Goal: Task Accomplishment & Management: Manage account settings

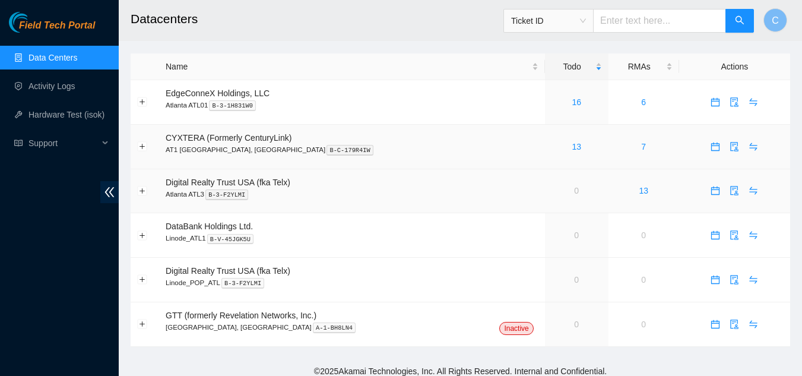
scroll to position [8, 0]
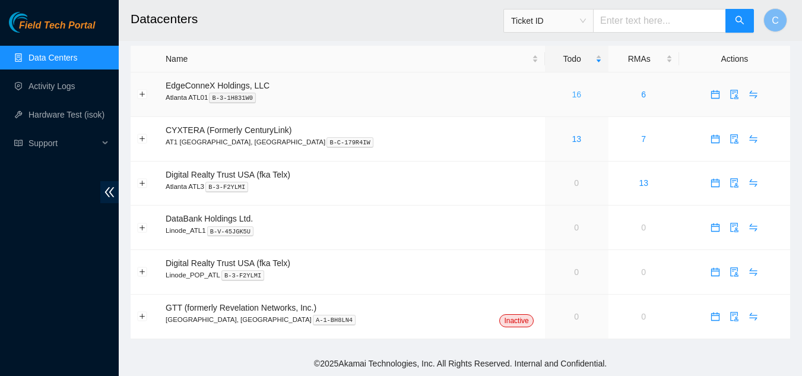
click at [572, 95] on link "16" at bounding box center [576, 94] width 9 height 9
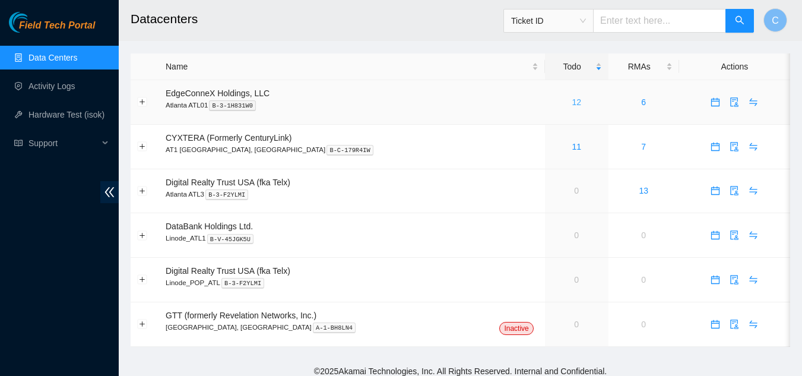
click at [572, 102] on link "12" at bounding box center [576, 101] width 9 height 9
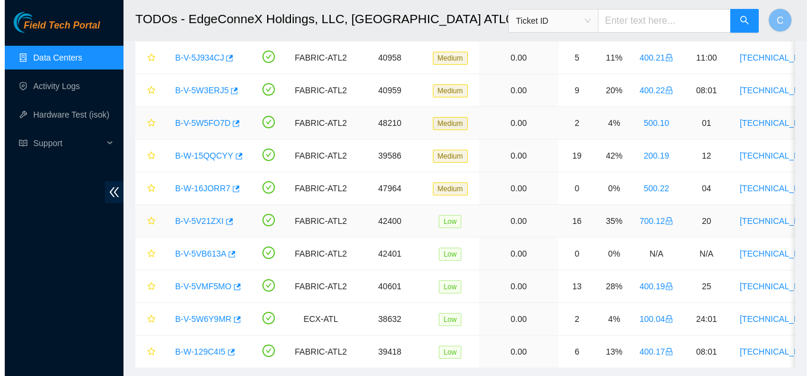
scroll to position [157, 0]
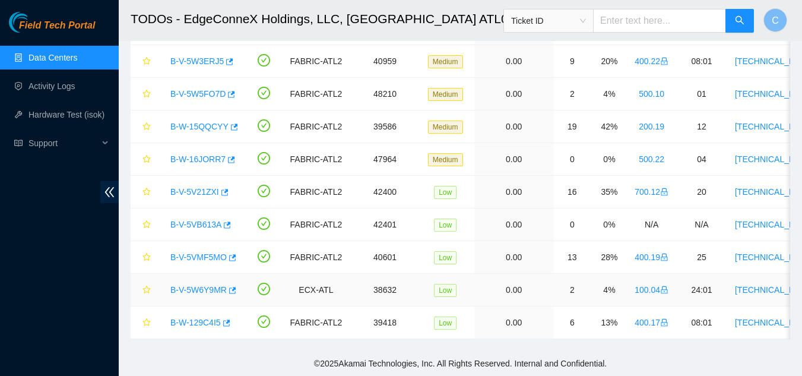
click at [198, 285] on link "B-V-5W6Y9MR" at bounding box center [198, 289] width 56 height 9
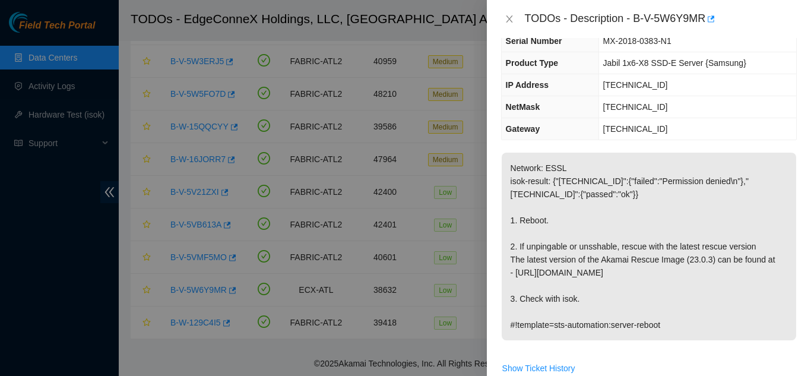
scroll to position [356, 0]
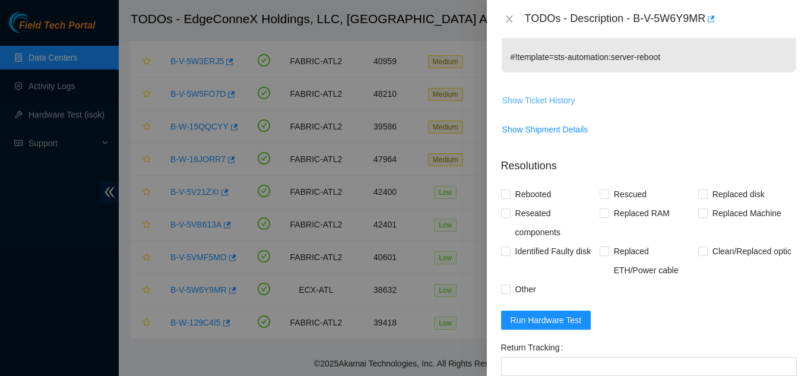
click at [528, 102] on span "Show Ticket History" at bounding box center [538, 100] width 73 height 13
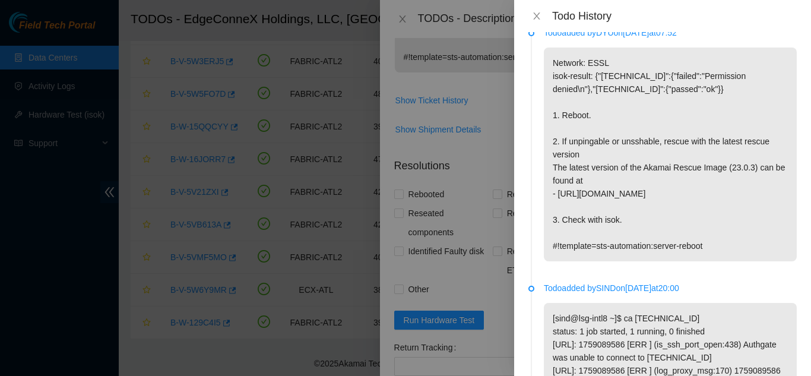
scroll to position [0, 0]
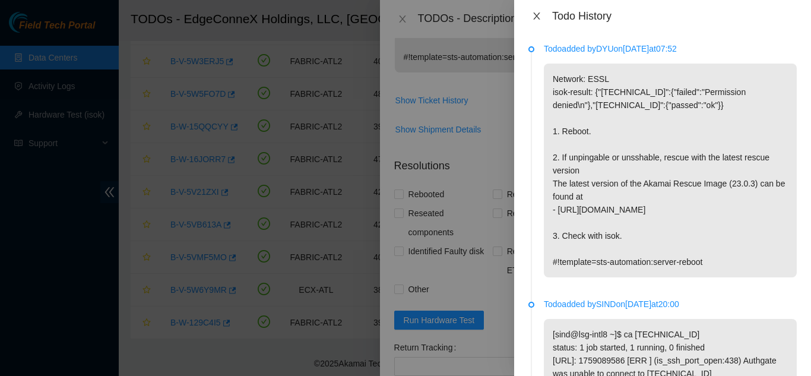
click at [535, 14] on icon "close" at bounding box center [536, 15] width 7 height 7
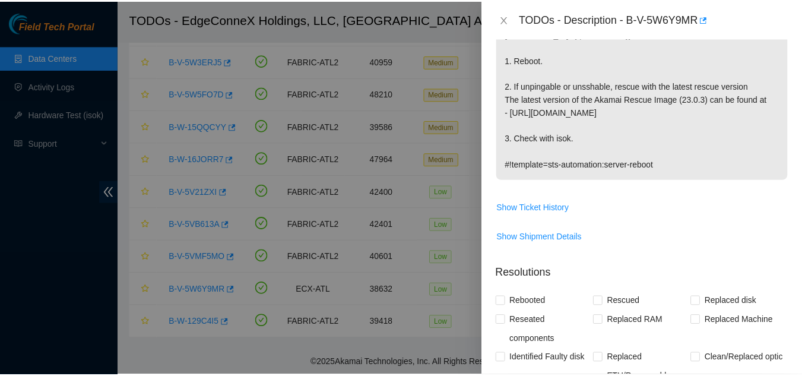
scroll to position [59, 0]
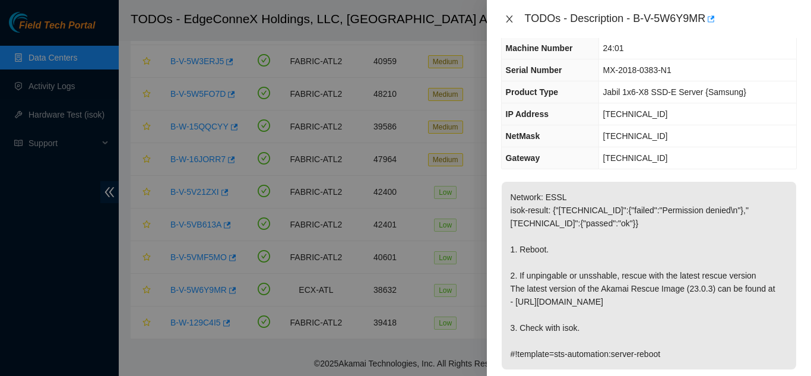
click at [505, 18] on icon "close" at bounding box center [509, 18] width 9 height 9
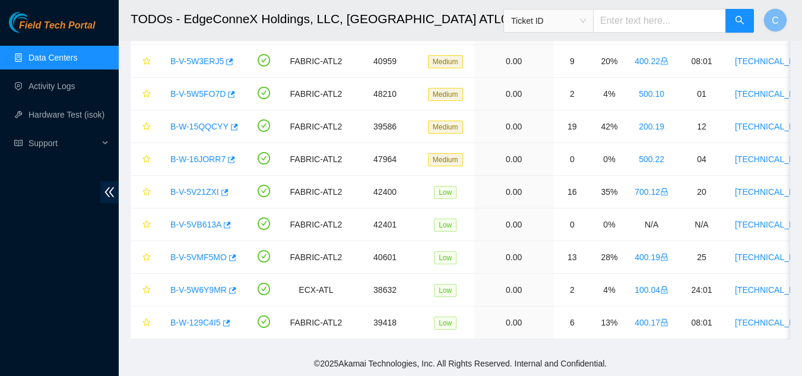
scroll to position [85, 0]
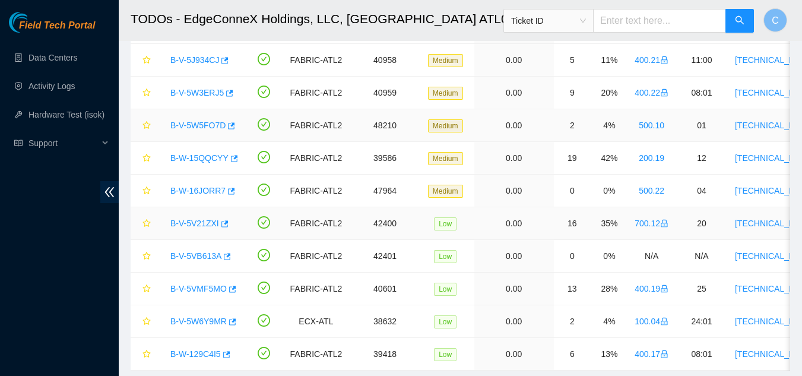
scroll to position [119, 0]
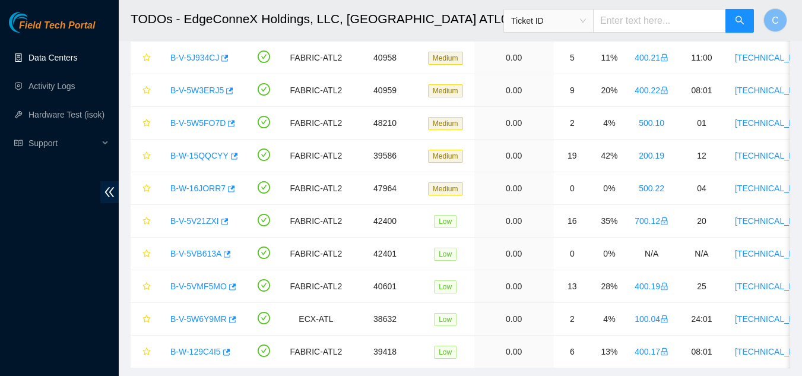
click at [45, 61] on link "Data Centers" at bounding box center [52, 57] width 49 height 9
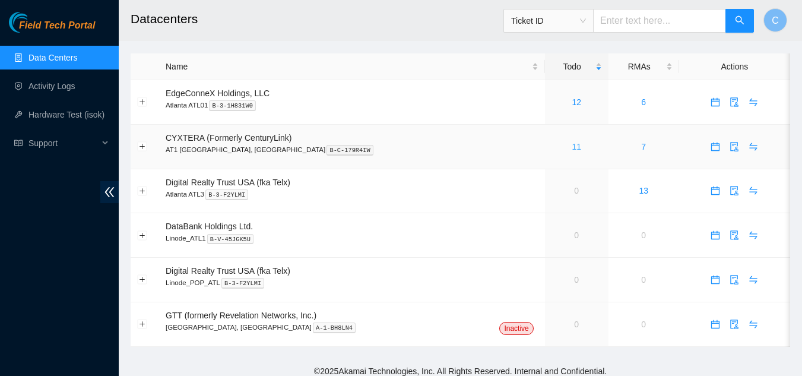
click at [572, 149] on link "11" at bounding box center [576, 146] width 9 height 9
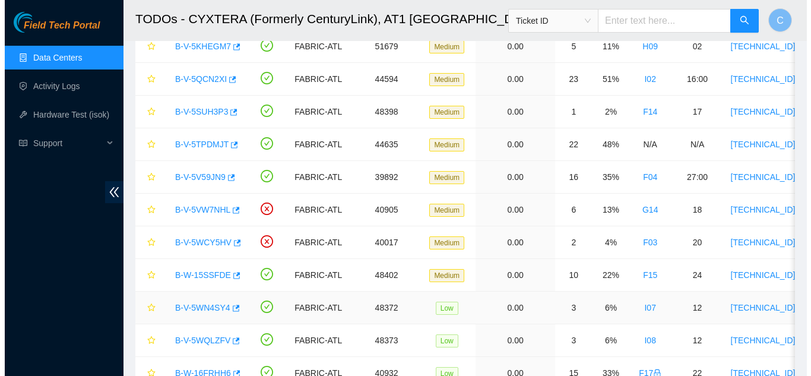
scroll to position [38, 0]
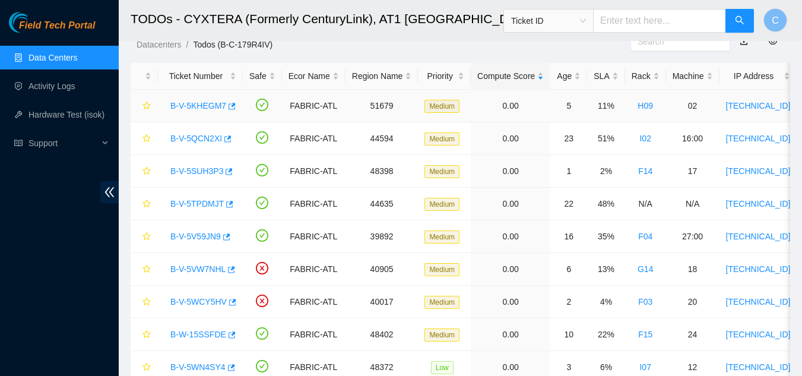
click at [203, 108] on link "B-V-5KHEGM7" at bounding box center [198, 105] width 56 height 9
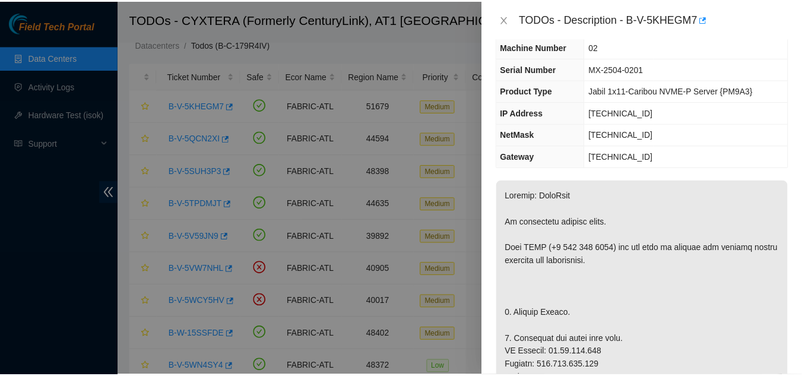
scroll to position [59, 0]
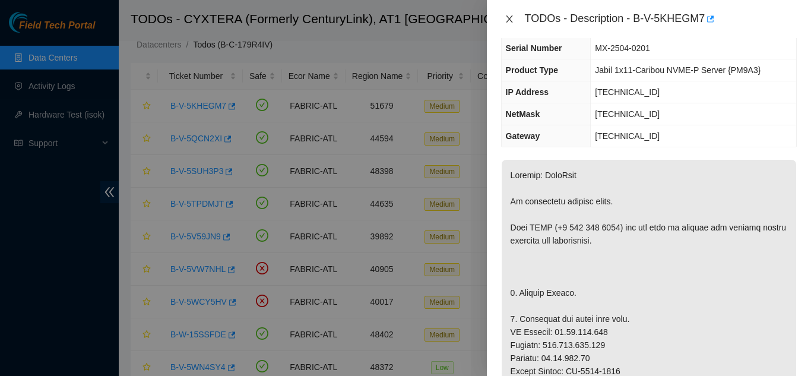
click at [506, 19] on icon "close" at bounding box center [509, 18] width 9 height 9
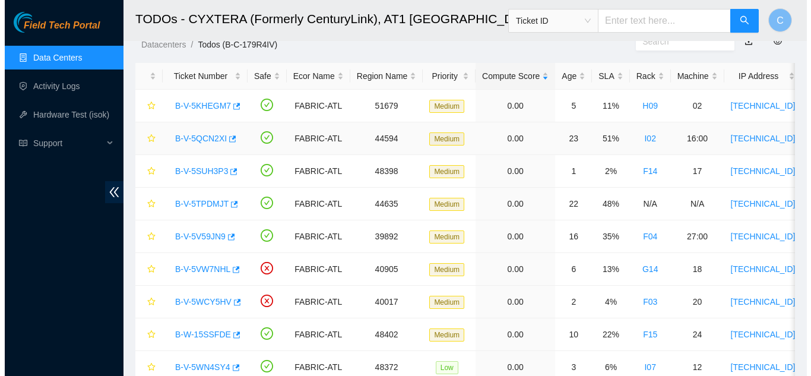
scroll to position [85, 0]
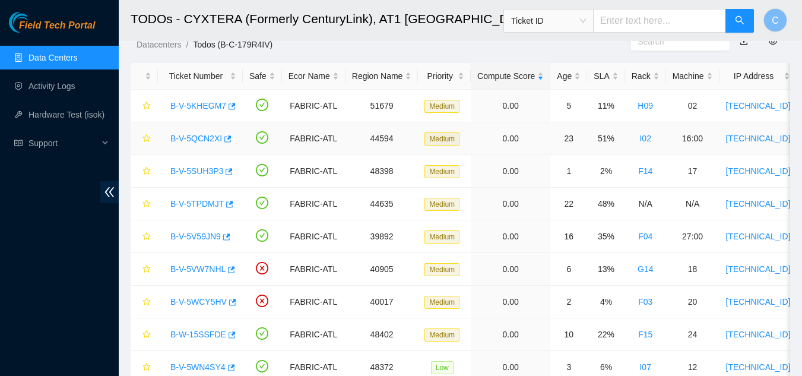
click at [203, 129] on div "B-V-5QCN2XI" at bounding box center [200, 138] width 72 height 19
click at [207, 141] on link "B-V-5QCN2XI" at bounding box center [196, 138] width 52 height 9
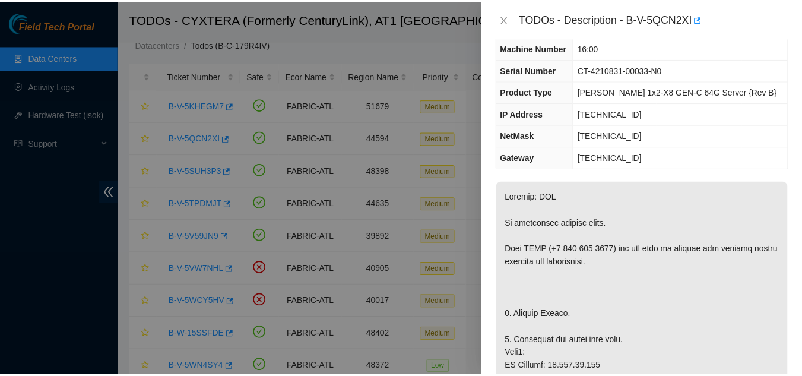
scroll to position [119, 0]
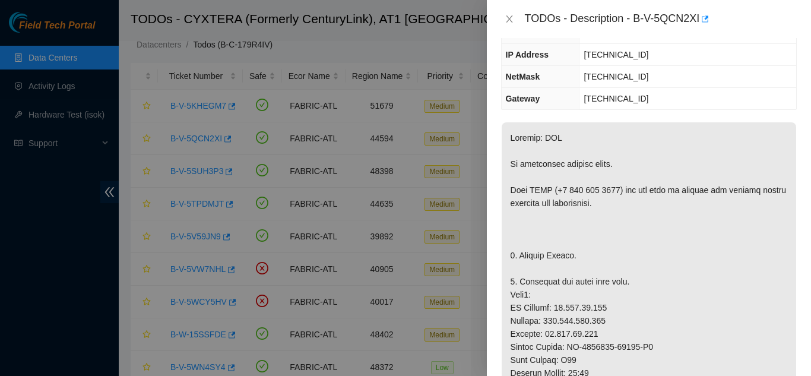
click at [506, 12] on div "TODOs - Description - B-V-5QCN2XI" at bounding box center [649, 18] width 296 height 19
click at [509, 14] on icon "close" at bounding box center [509, 18] width 9 height 9
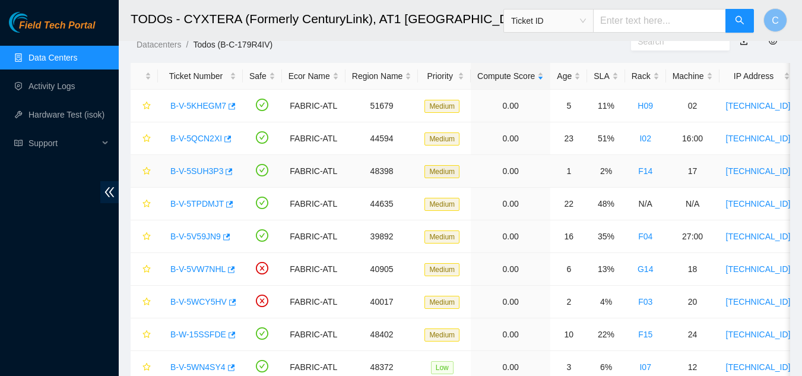
click at [180, 169] on link "B-V-5SUH3P3" at bounding box center [196, 170] width 53 height 9
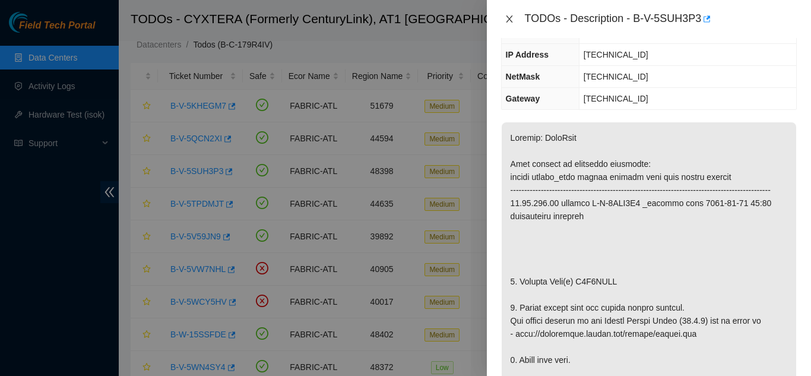
click at [507, 15] on icon "close" at bounding box center [509, 18] width 9 height 9
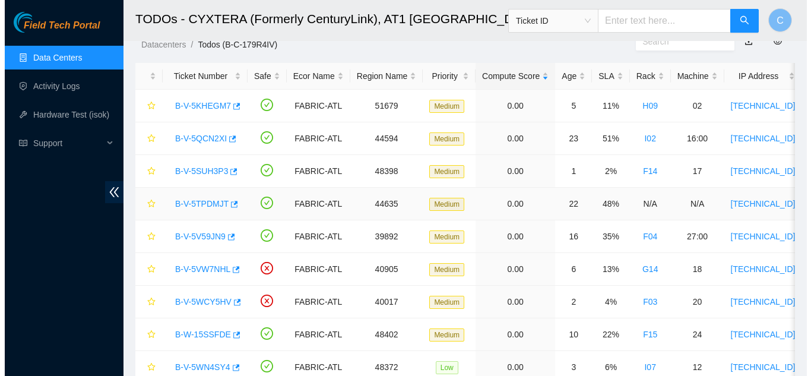
scroll to position [158, 0]
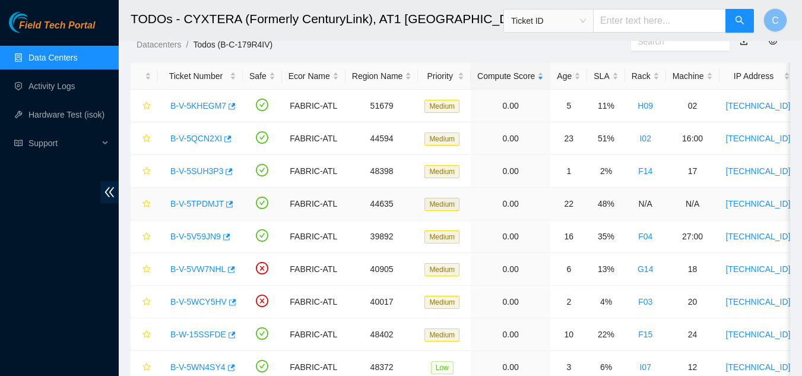
click at [202, 202] on link "B-V-5TPDMJT" at bounding box center [196, 203] width 53 height 9
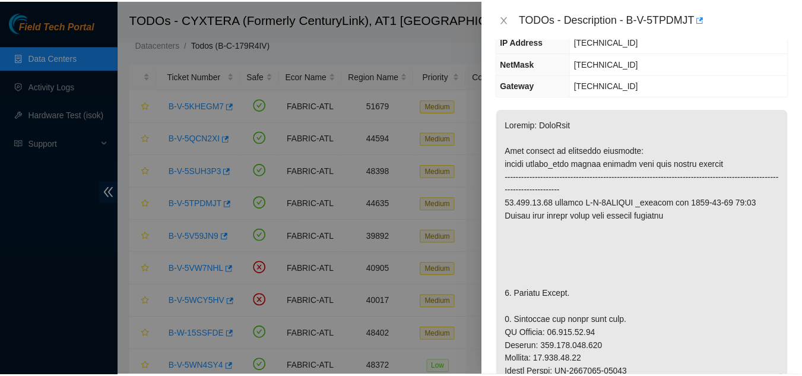
scroll to position [132, 0]
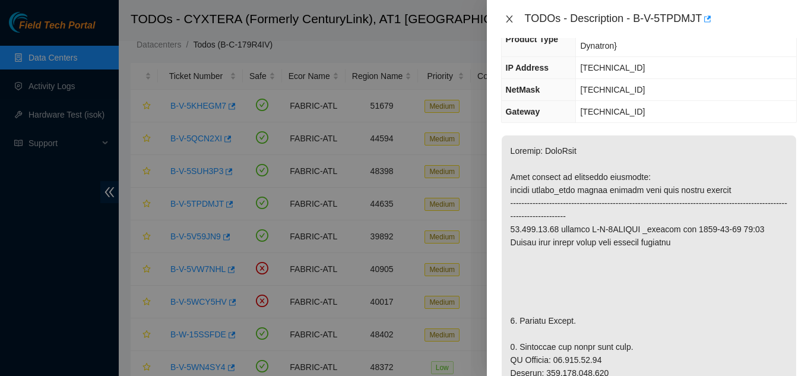
click at [509, 14] on button "Close" at bounding box center [509, 19] width 17 height 11
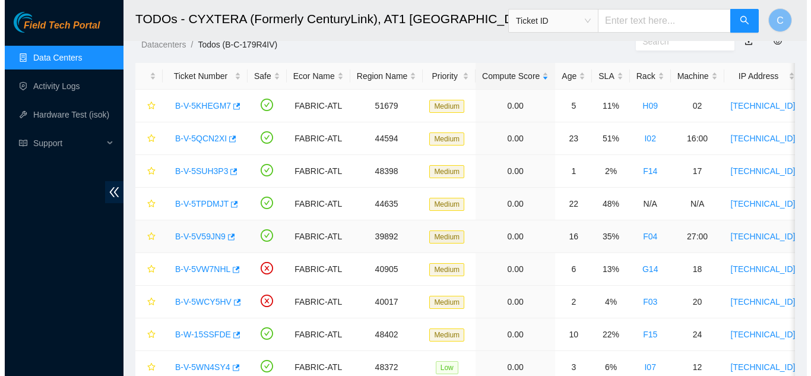
scroll to position [158, 0]
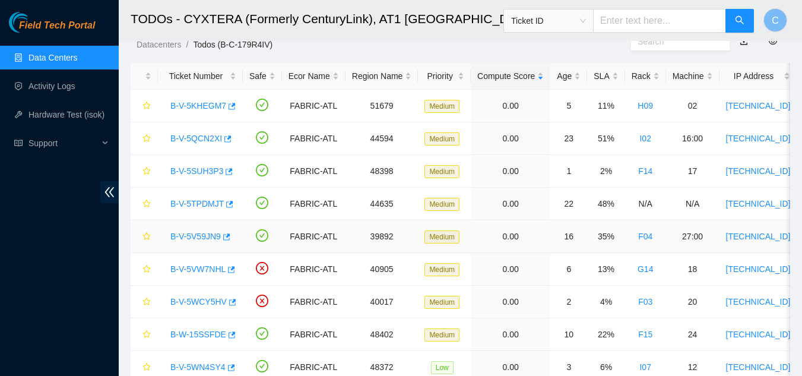
click at [206, 238] on link "B-V-5V59JN9" at bounding box center [195, 236] width 50 height 9
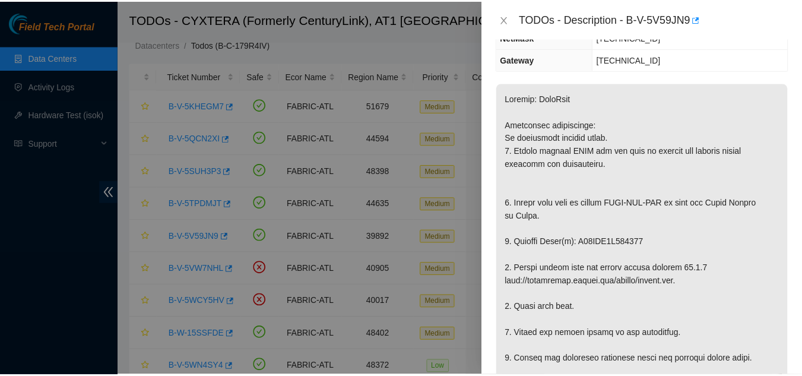
scroll to position [119, 0]
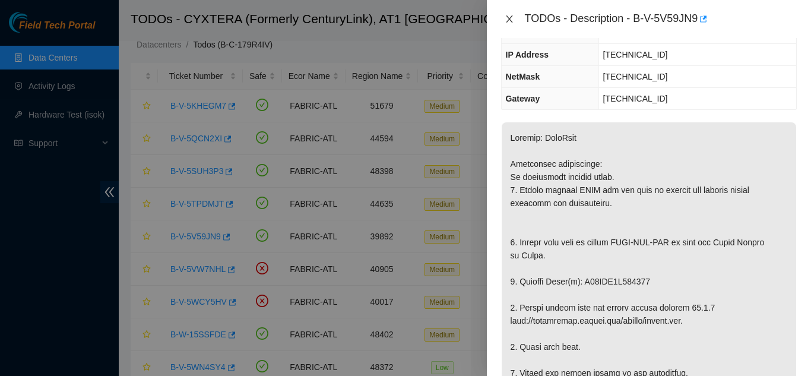
click at [507, 18] on icon "close" at bounding box center [509, 18] width 9 height 9
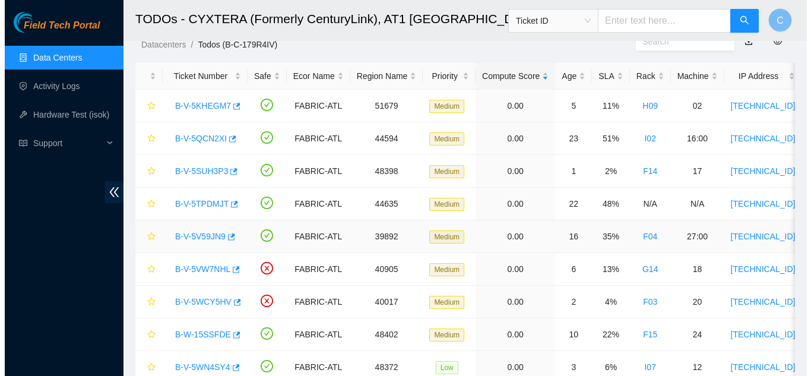
scroll to position [158, 0]
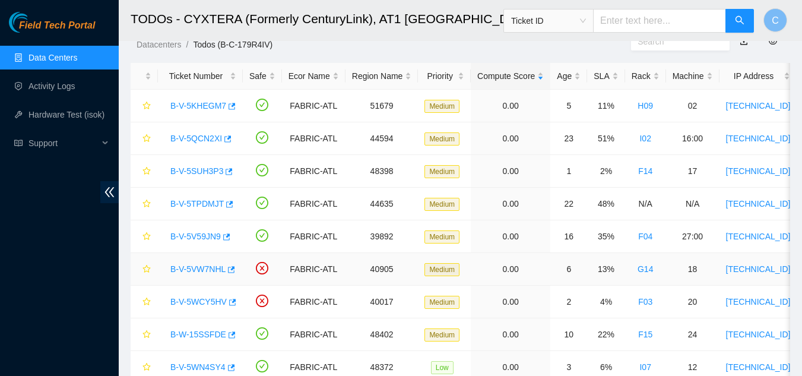
click at [188, 267] on link "B-V-5VW7NHL" at bounding box center [197, 268] width 55 height 9
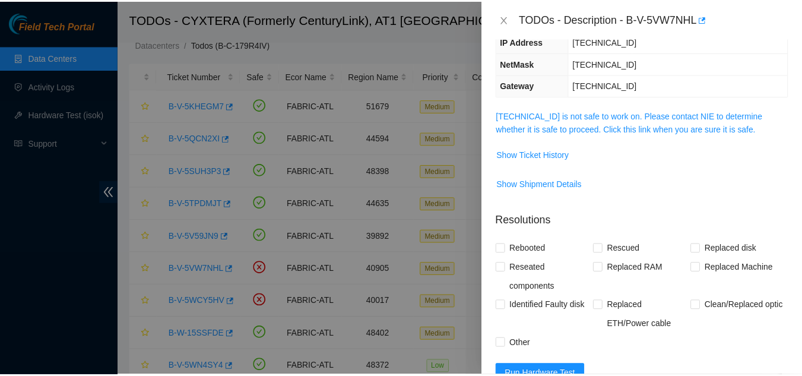
scroll to position [119, 0]
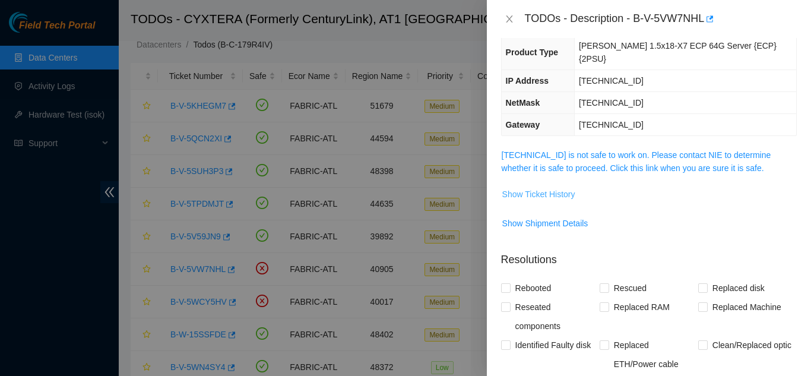
click at [531, 188] on span "Show Ticket History" at bounding box center [538, 194] width 73 height 13
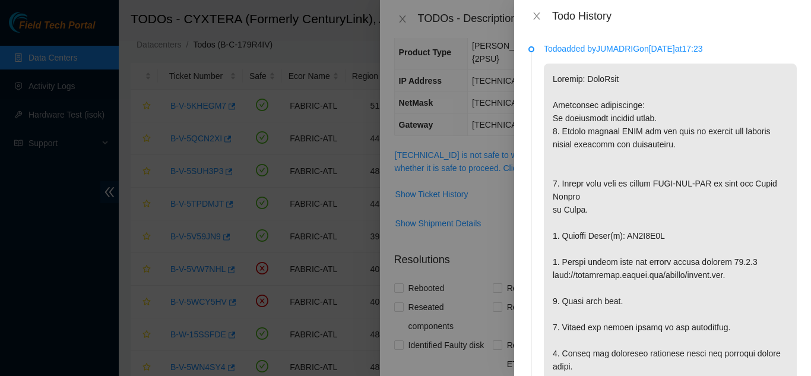
click at [534, 9] on div "Todo History" at bounding box center [662, 15] width 268 height 13
click at [539, 16] on icon "close" at bounding box center [536, 15] width 9 height 9
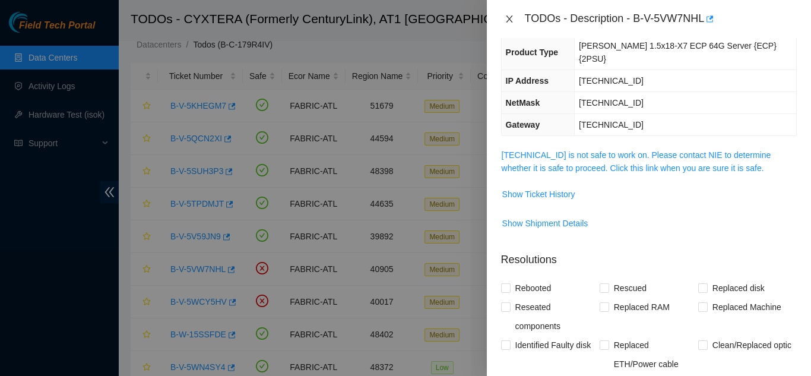
click at [516, 16] on button "Close" at bounding box center [509, 19] width 17 height 11
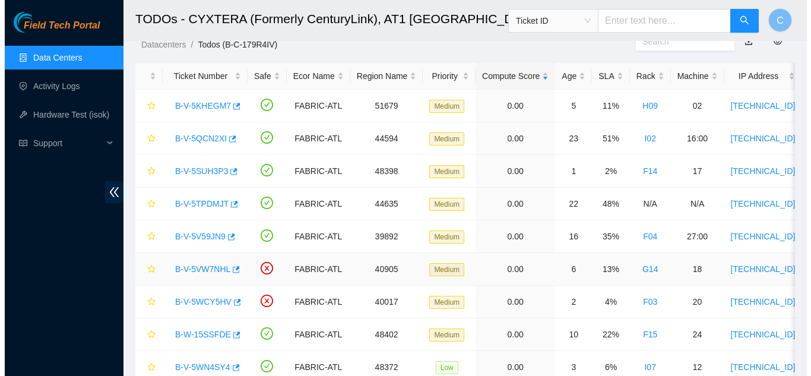
scroll to position [158, 0]
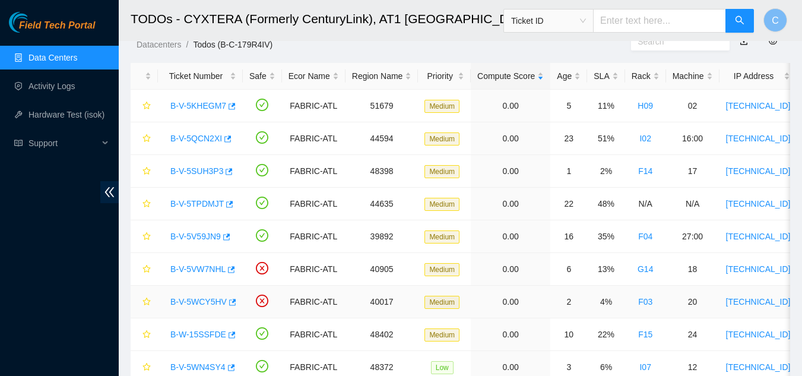
click at [192, 303] on link "B-V-5WCY5HV" at bounding box center [198, 301] width 56 height 9
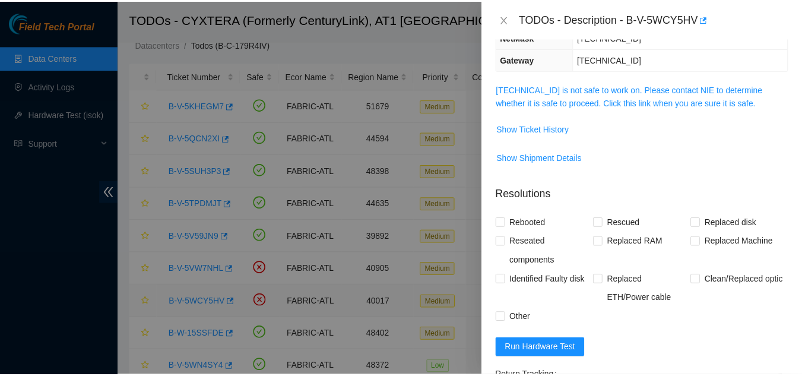
scroll to position [119, 0]
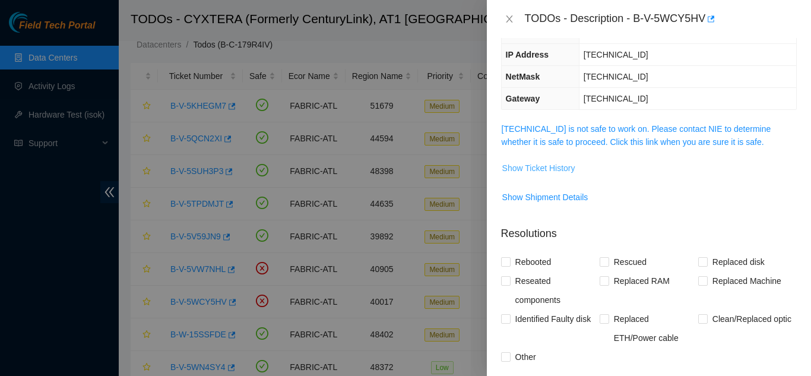
click at [529, 169] on span "Show Ticket History" at bounding box center [538, 167] width 73 height 13
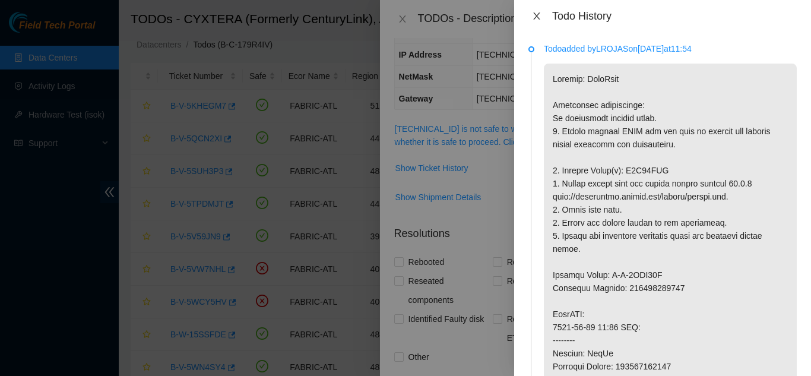
click at [537, 15] on icon "close" at bounding box center [536, 15] width 7 height 7
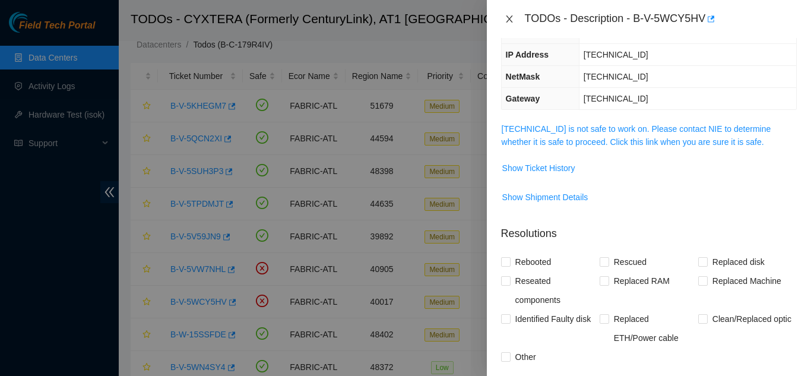
click at [509, 18] on icon "close" at bounding box center [509, 18] width 9 height 9
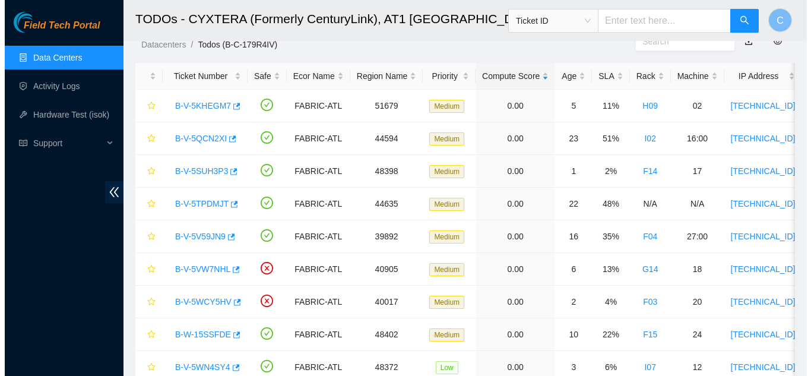
scroll to position [157, 0]
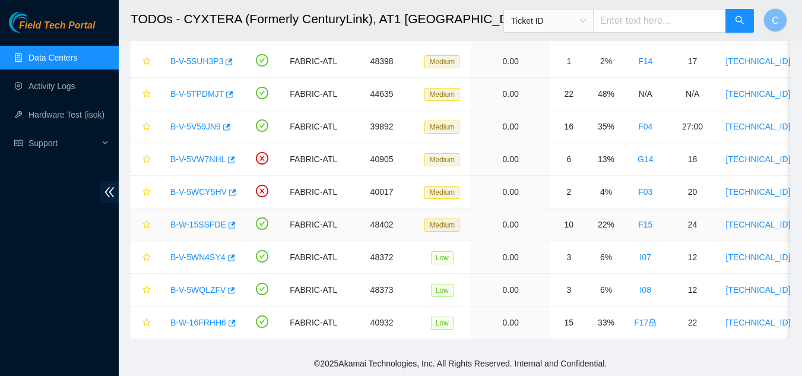
click at [209, 220] on link "B-W-15SSFDE" at bounding box center [198, 224] width 56 height 9
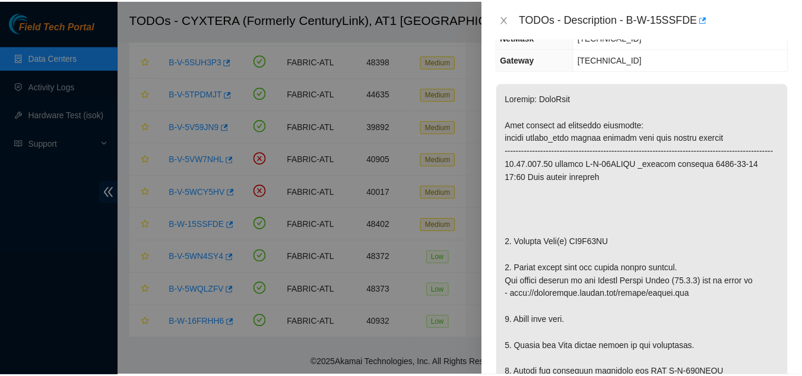
scroll to position [119, 0]
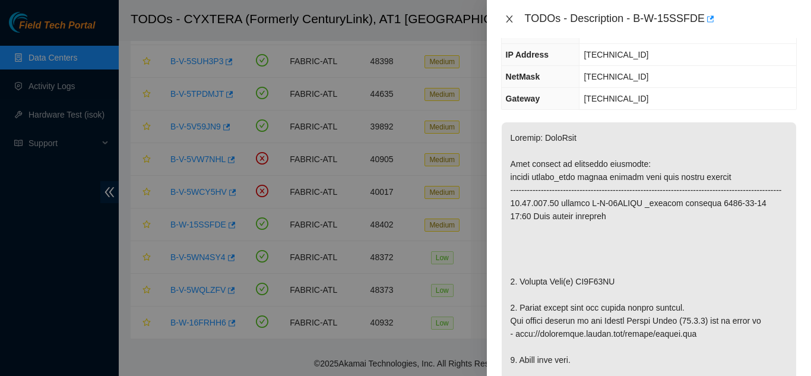
click at [509, 19] on icon "close" at bounding box center [509, 18] width 7 height 7
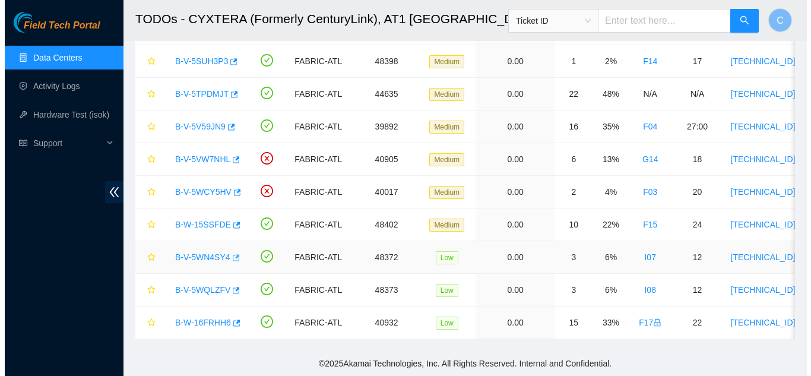
scroll to position [158, 0]
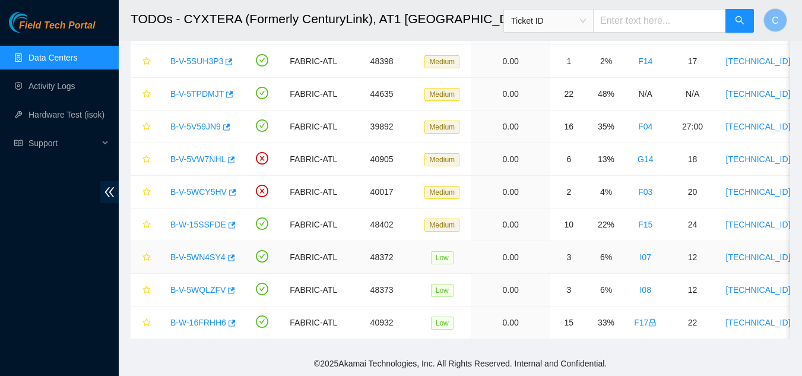
click at [211, 252] on link "B-V-5WN4SY4" at bounding box center [197, 256] width 55 height 9
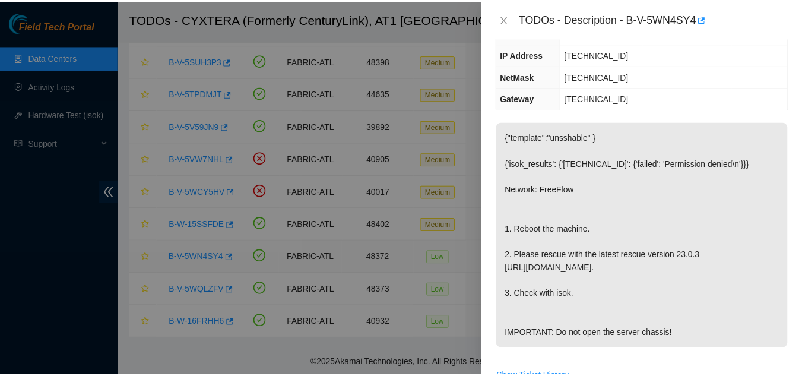
scroll to position [132, 0]
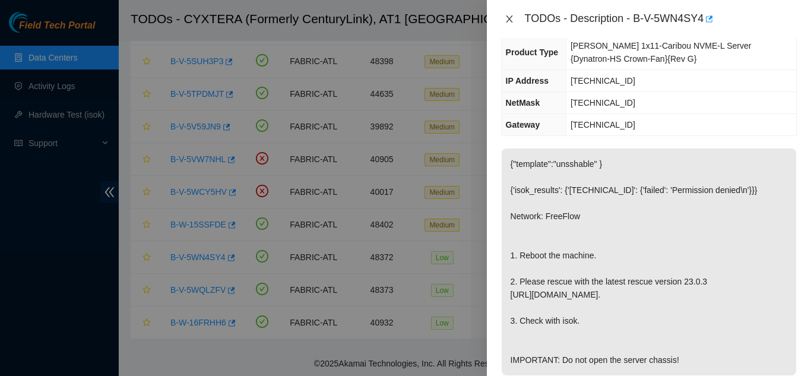
click at [510, 23] on icon "close" at bounding box center [509, 18] width 9 height 9
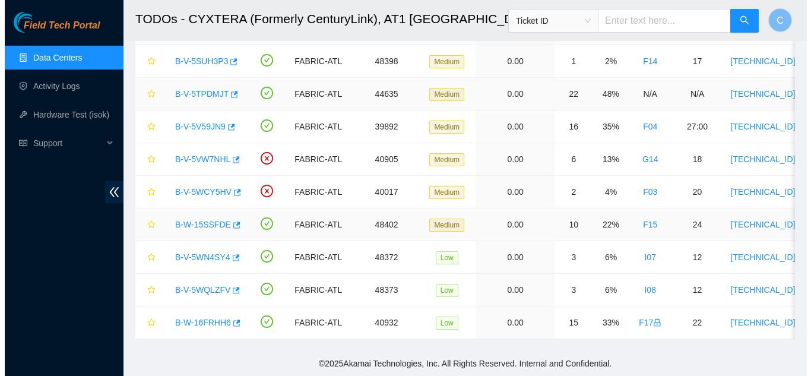
scroll to position [158, 0]
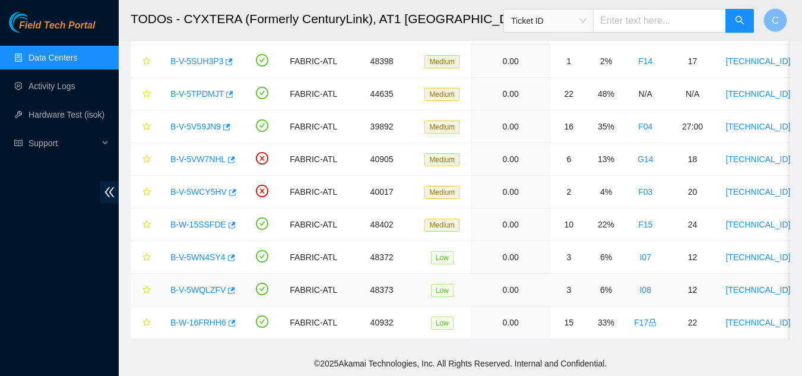
click at [188, 285] on link "B-V-5WQLZFV" at bounding box center [197, 289] width 55 height 9
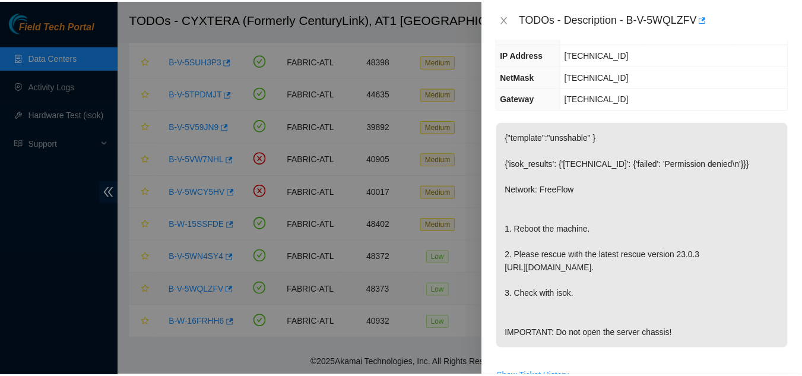
scroll to position [132, 0]
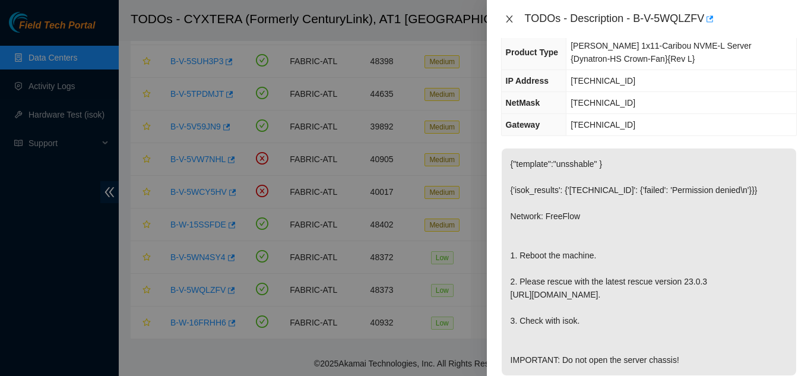
click at [510, 19] on icon "close" at bounding box center [509, 18] width 9 height 9
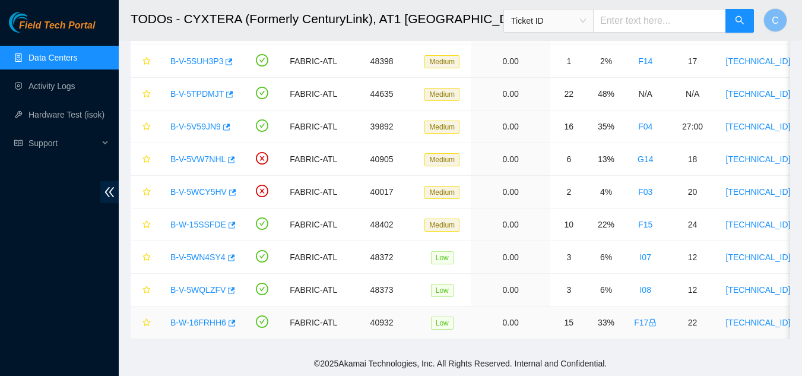
click at [188, 318] on link "B-W-16FRHH6" at bounding box center [198, 322] width 56 height 9
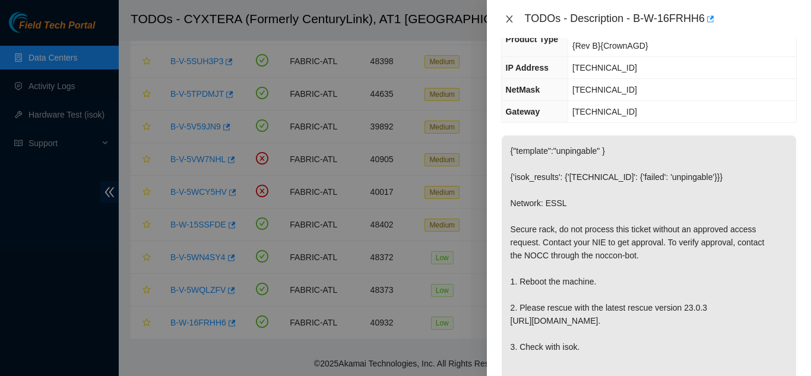
click at [508, 15] on icon "close" at bounding box center [509, 18] width 9 height 9
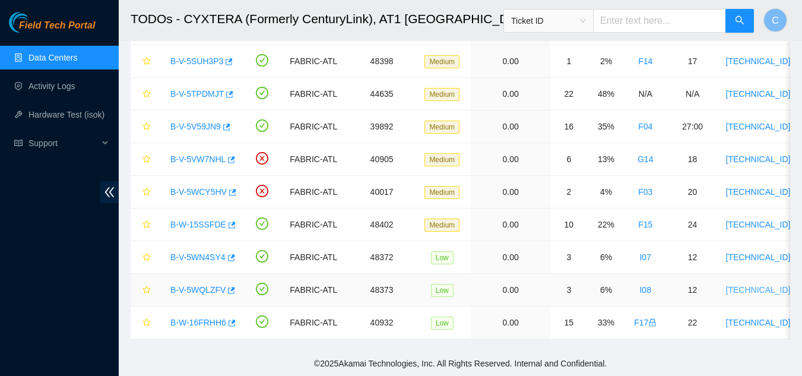
scroll to position [158, 0]
